Goal: Task Accomplishment & Management: Manage account settings

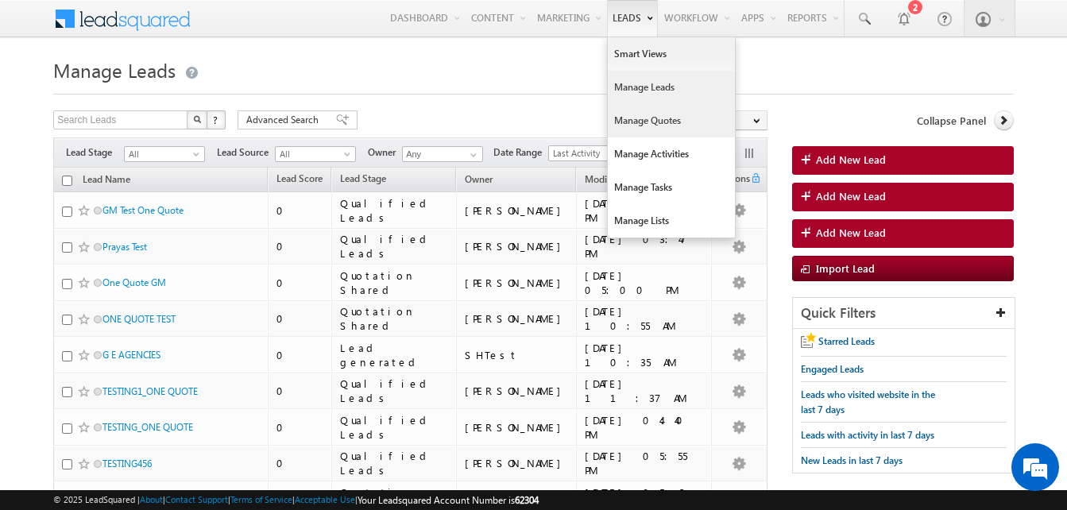
click at [641, 132] on link "Manage Quotes" at bounding box center [671, 120] width 127 height 33
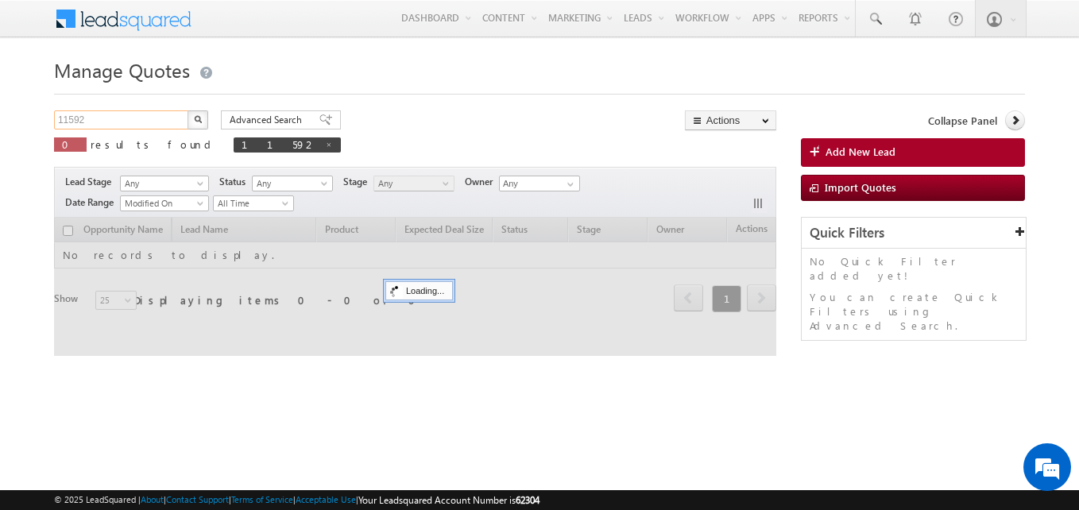
click at [98, 122] on input "11592" at bounding box center [122, 119] width 136 height 19
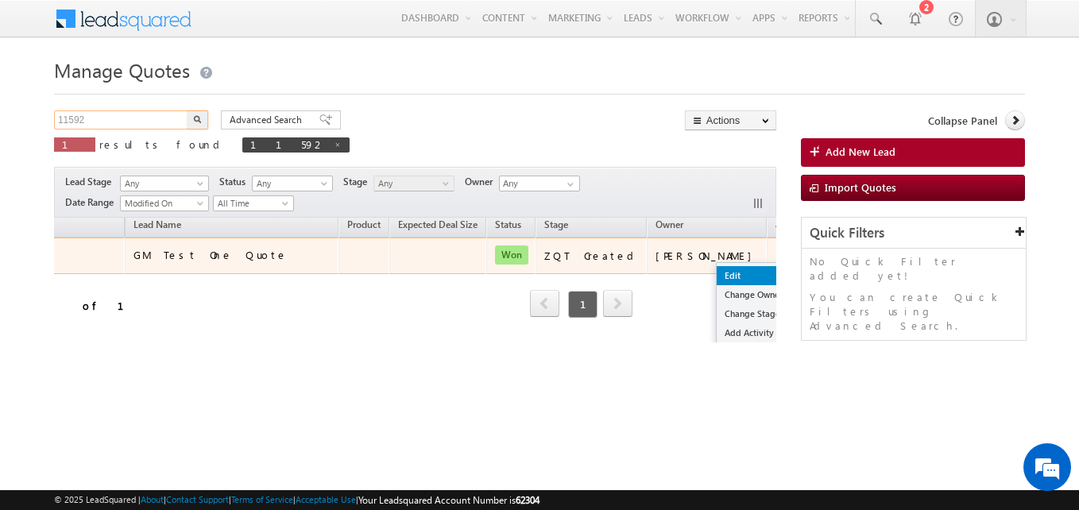
scroll to position [67, 144]
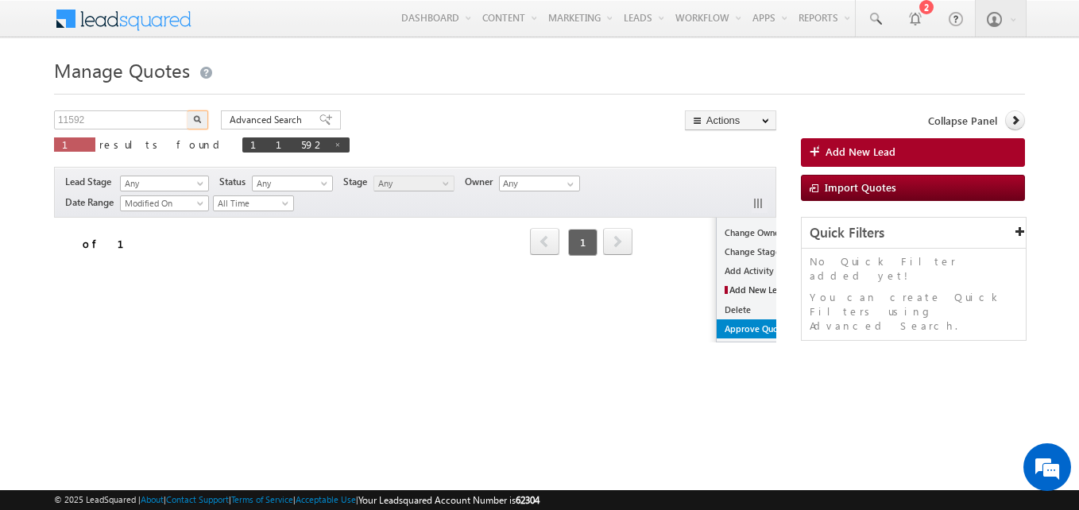
click at [716, 324] on link "Approve Quotation" at bounding box center [763, 328] width 94 height 19
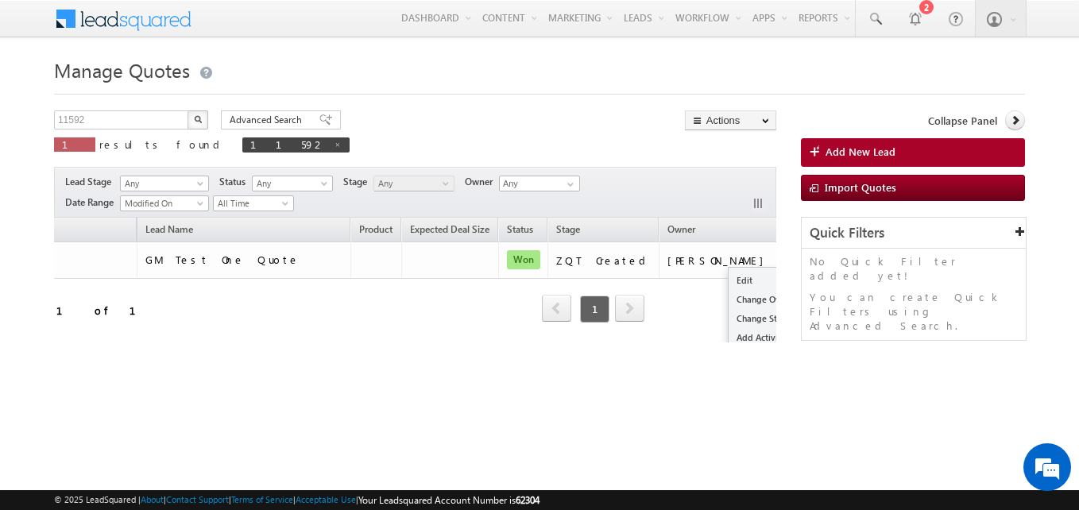
scroll to position [0, 0]
